Goal: Transaction & Acquisition: Purchase product/service

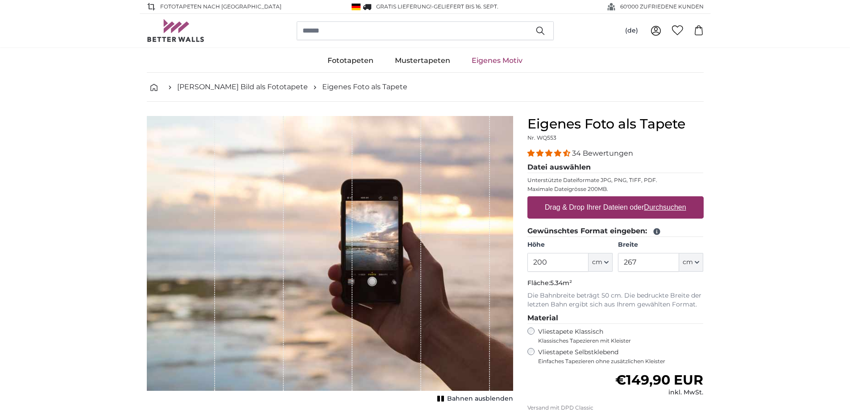
click at [609, 208] on label "Drag & Drop Ihrer Dateien oder Durchsuchen" at bounding box center [615, 208] width 149 height 18
click at [609, 199] on input "Drag & Drop Ihrer Dateien oder Durchsuchen" at bounding box center [616, 197] width 176 height 3
type input "**********"
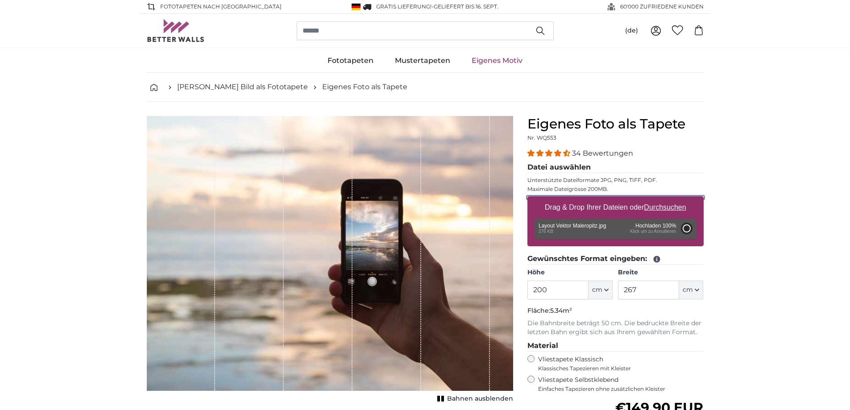
type input "152"
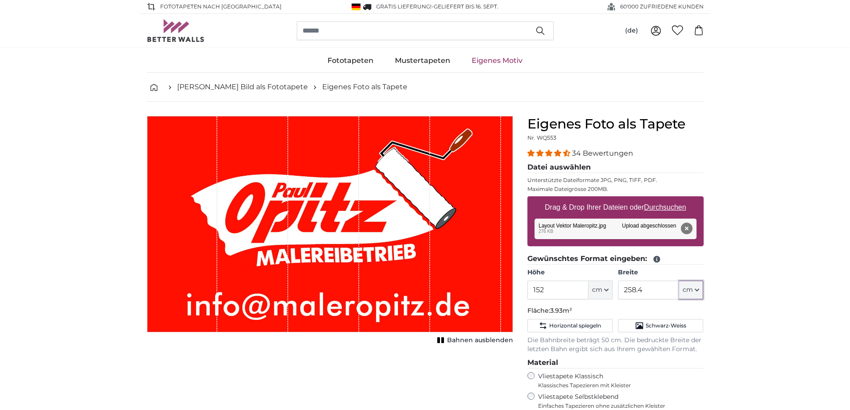
click at [698, 290] on icon "button" at bounding box center [697, 290] width 4 height 4
drag, startPoint x: 408, startPoint y: 233, endPoint x: 445, endPoint y: 232, distance: 36.6
click at [443, 233] on div "1 of 1" at bounding box center [330, 224] width 366 height 216
drag, startPoint x: 503, startPoint y: 223, endPoint x: 514, endPoint y: 223, distance: 11.2
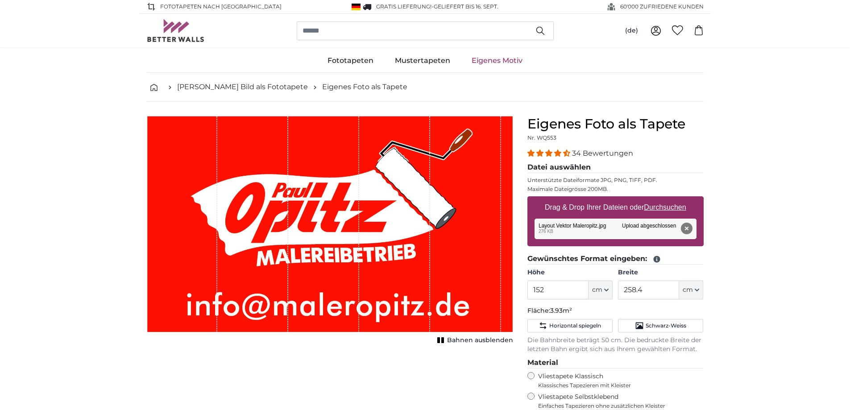
click at [514, 223] on div "Abbrechen Bild zuschneiden Bahnen ausblenden" at bounding box center [330, 339] width 381 height 447
click at [644, 289] on input "258.4" at bounding box center [648, 290] width 61 height 19
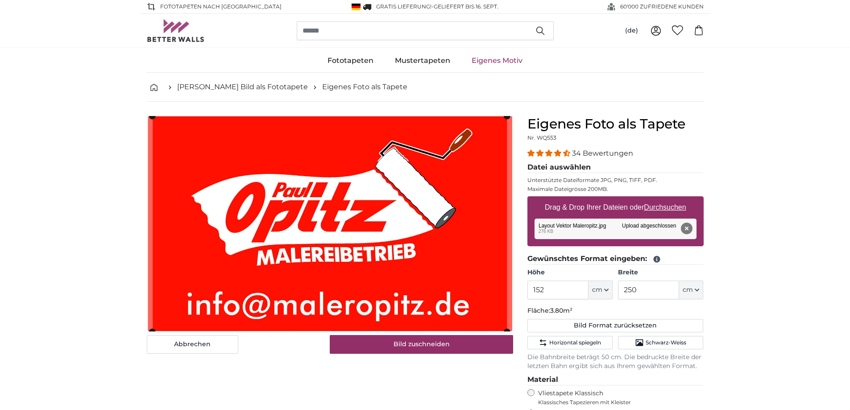
click at [687, 228] on button "Entfernen" at bounding box center [687, 229] width 12 height 12
type input "258.4"
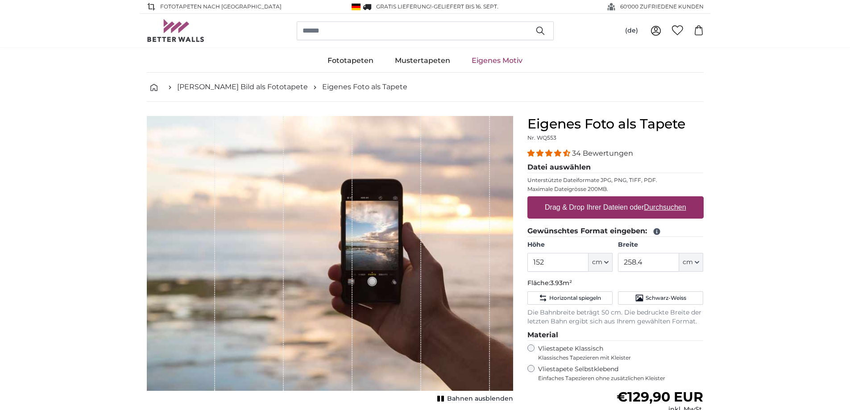
click at [669, 208] on u "Durchsuchen" at bounding box center [665, 208] width 42 height 8
click at [669, 199] on input "Drag & Drop Ihrer Dateien oder Durchsuchen" at bounding box center [616, 197] width 176 height 3
type input "**********"
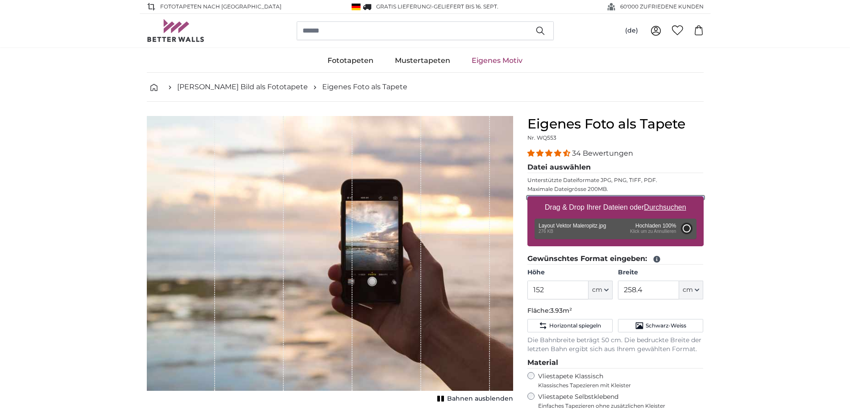
type input "152"
type input "258.4"
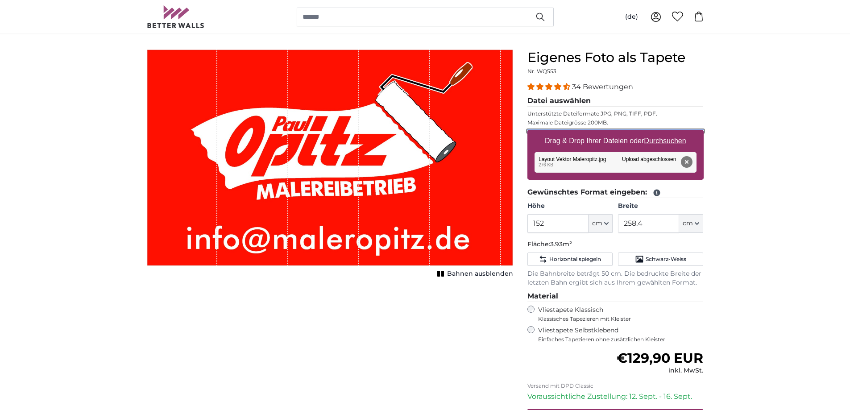
scroll to position [45, 0]
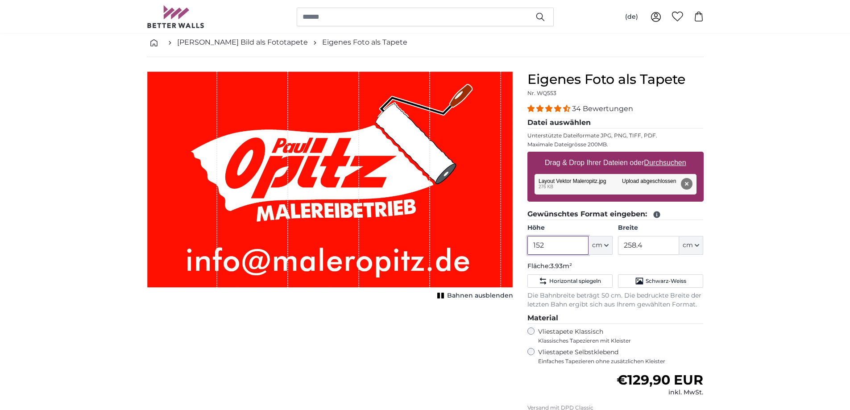
click at [546, 246] on input "152" at bounding box center [558, 245] width 61 height 19
type input "1"
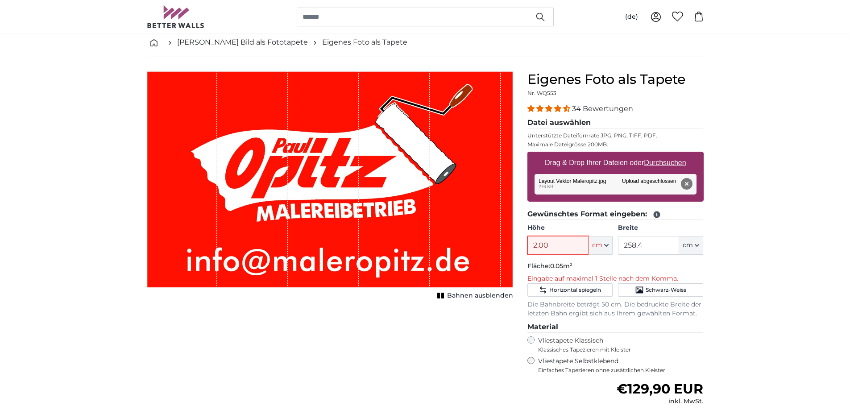
click at [539, 248] on input "2,00" at bounding box center [558, 245] width 61 height 19
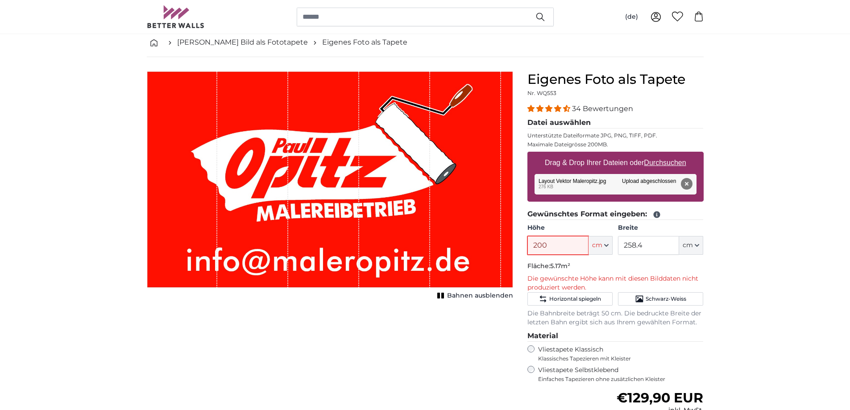
type input "200"
click at [645, 245] on input "258.4" at bounding box center [648, 245] width 61 height 19
type input "2"
type input "300"
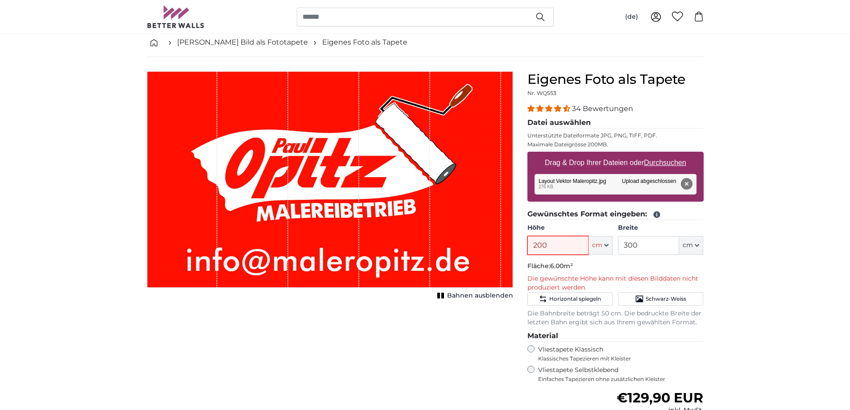
click at [550, 245] on input "200" at bounding box center [558, 245] width 61 height 19
type input "2"
type input "1"
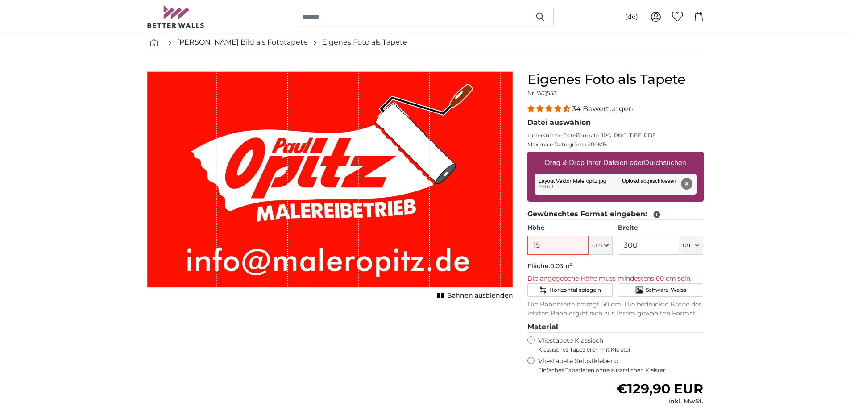
type input "150"
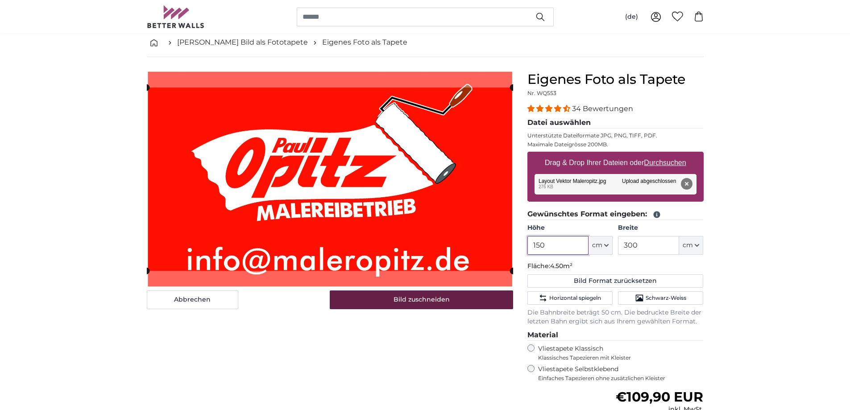
type input "150"
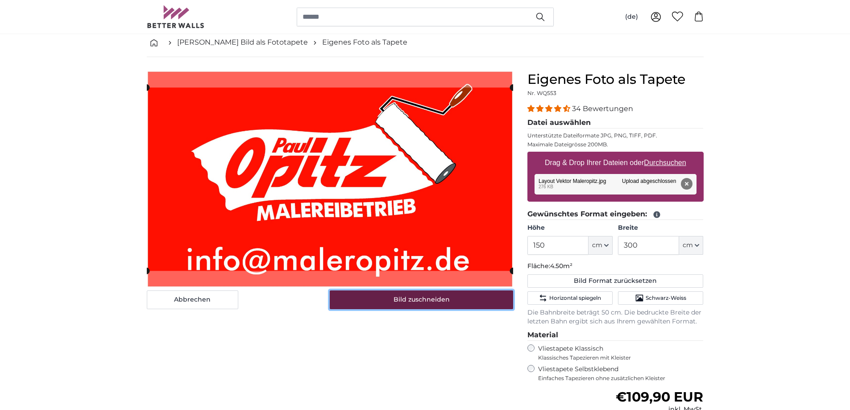
click at [417, 301] on button "Bild zuschneiden" at bounding box center [421, 300] width 183 height 19
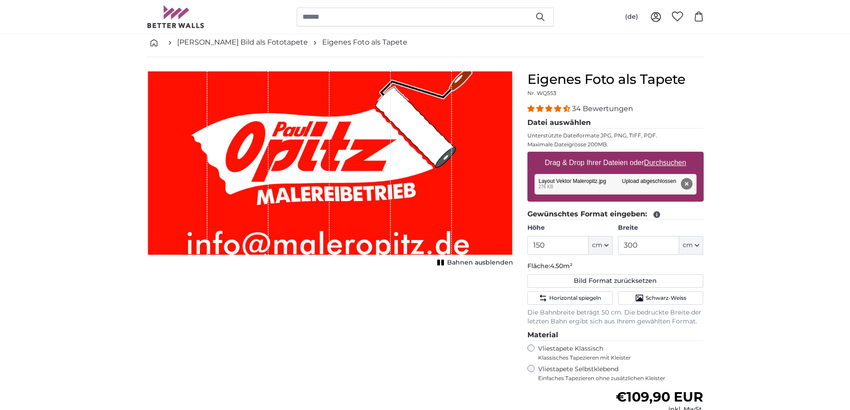
drag, startPoint x: 392, startPoint y: 216, endPoint x: 409, endPoint y: 242, distance: 31.6
click at [395, 210] on div "1 of 1" at bounding box center [421, 162] width 61 height 183
click at [687, 181] on button "Entfernen" at bounding box center [687, 184] width 12 height 12
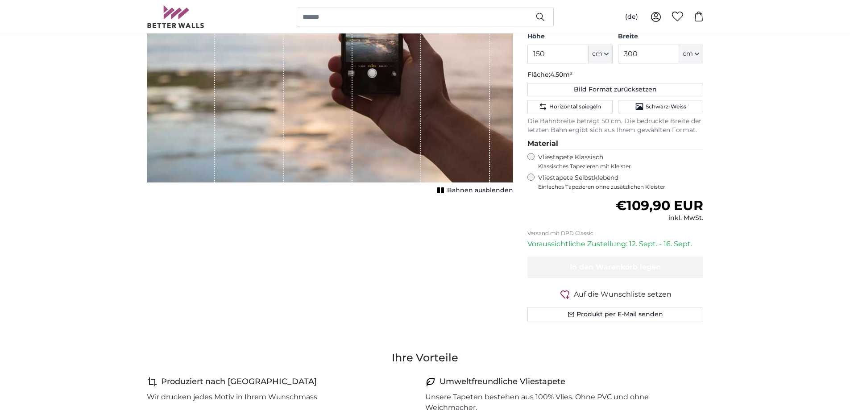
scroll to position [223, 0]
